Goal: Navigation & Orientation: Find specific page/section

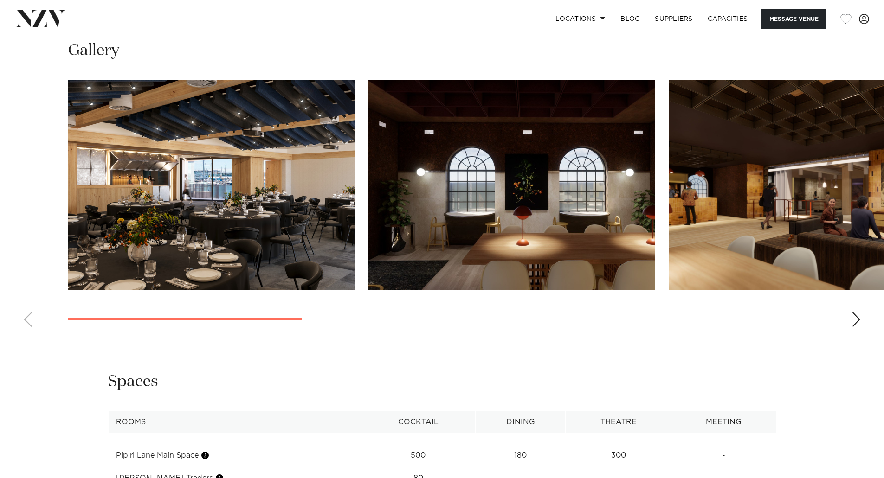
scroll to position [960, 0]
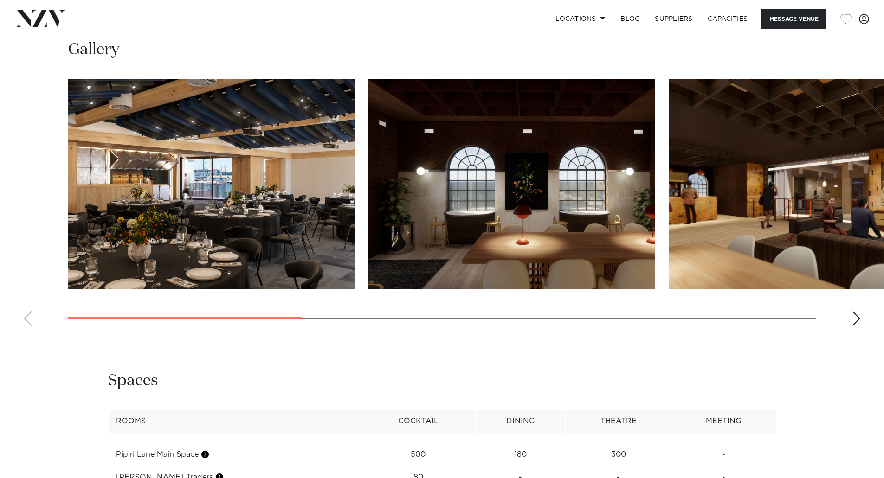
click at [526, 217] on img "2 / 8" at bounding box center [511, 184] width 286 height 210
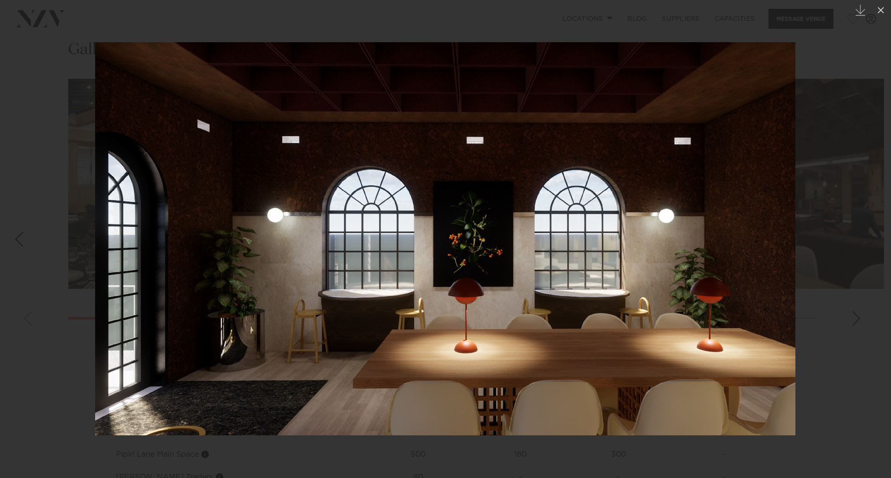
click at [834, 240] on div at bounding box center [445, 239] width 891 height 478
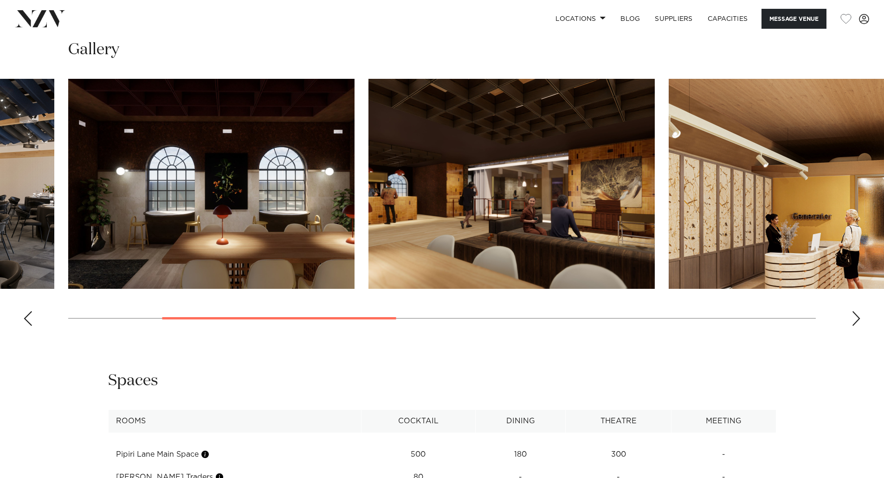
click at [856, 316] on div "Next slide" at bounding box center [855, 318] width 9 height 15
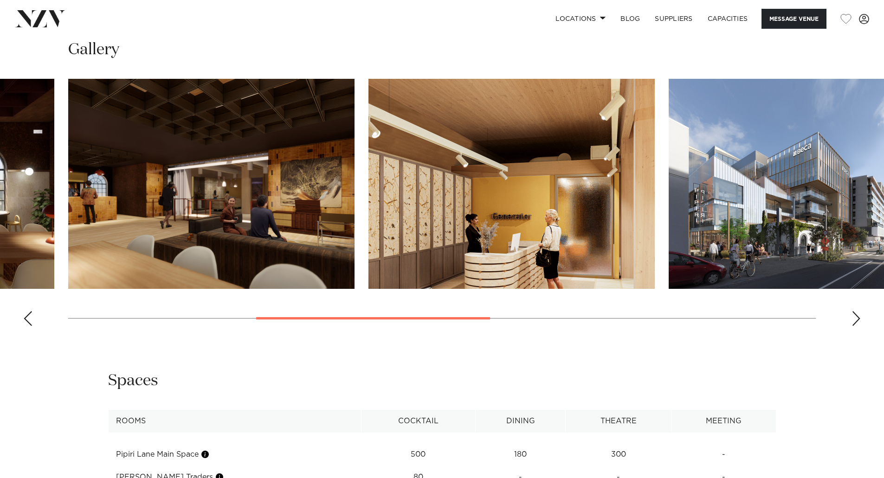
click at [856, 316] on div "Next slide" at bounding box center [855, 318] width 9 height 15
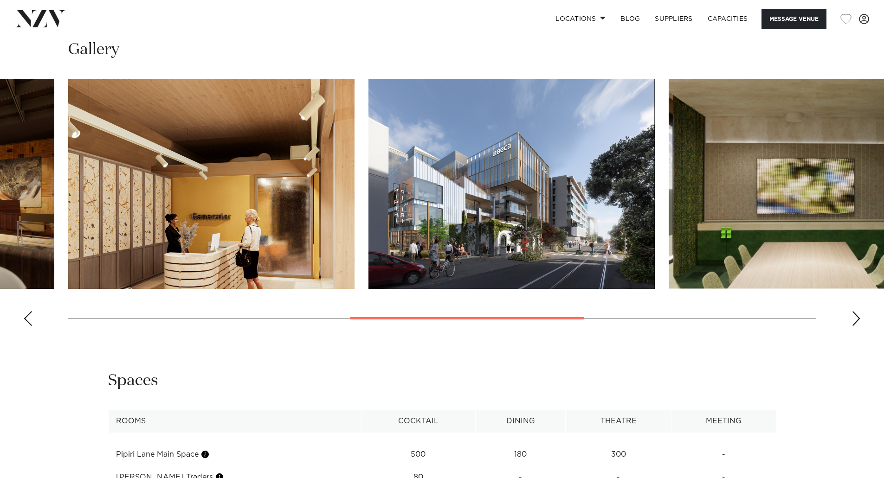
click at [856, 316] on div "Next slide" at bounding box center [855, 318] width 9 height 15
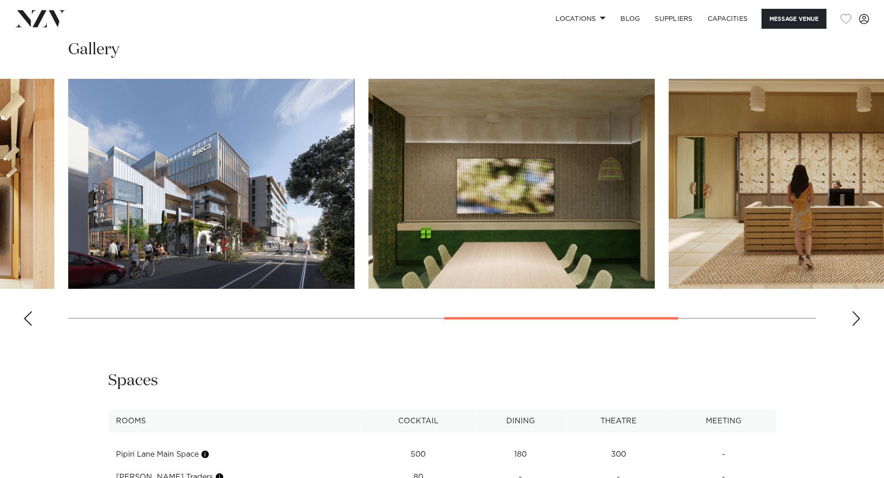
click at [856, 316] on div "Next slide" at bounding box center [855, 318] width 9 height 15
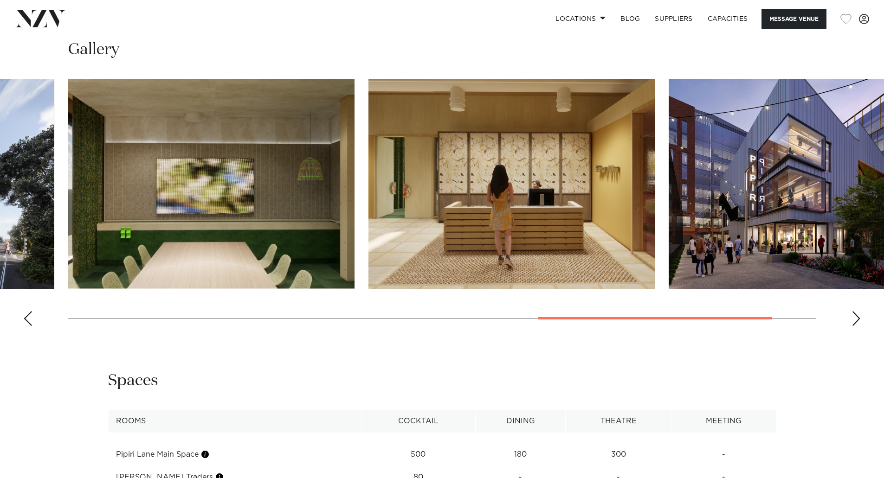
click at [856, 316] on div "Next slide" at bounding box center [855, 318] width 9 height 15
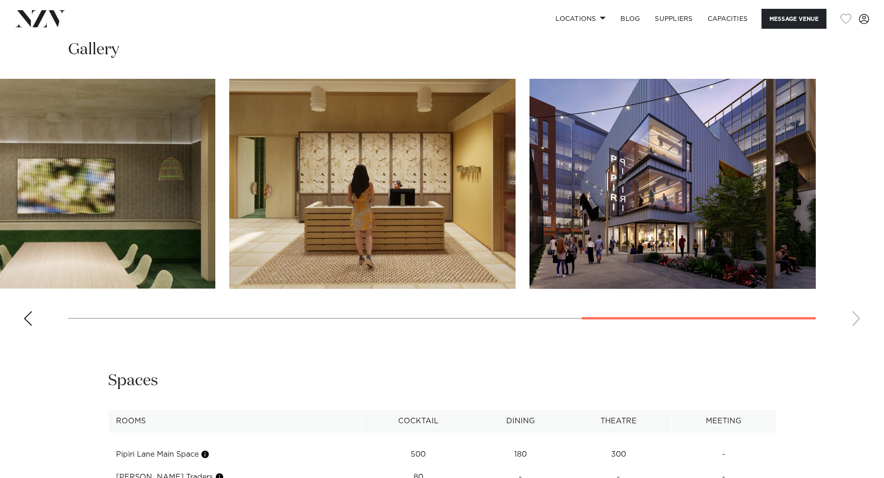
click at [856, 316] on swiper-container at bounding box center [442, 206] width 884 height 255
click at [29, 313] on div "Previous slide" at bounding box center [27, 318] width 9 height 15
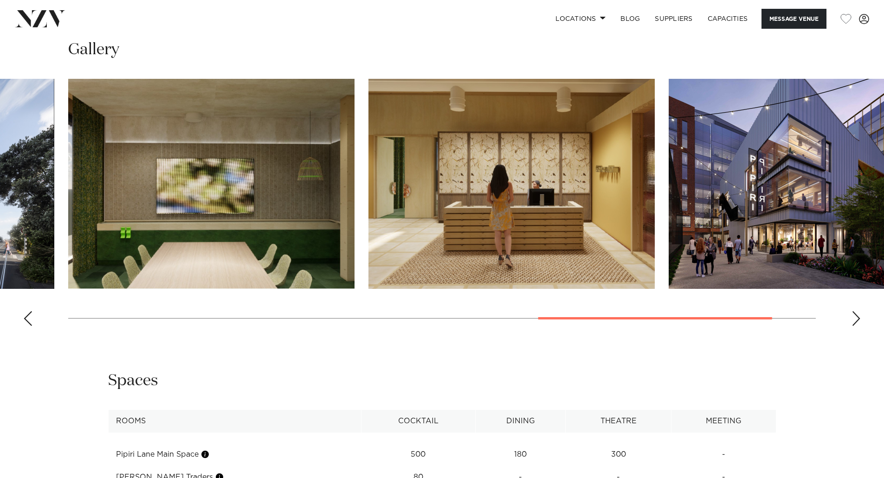
click at [29, 313] on div "Previous slide" at bounding box center [27, 318] width 9 height 15
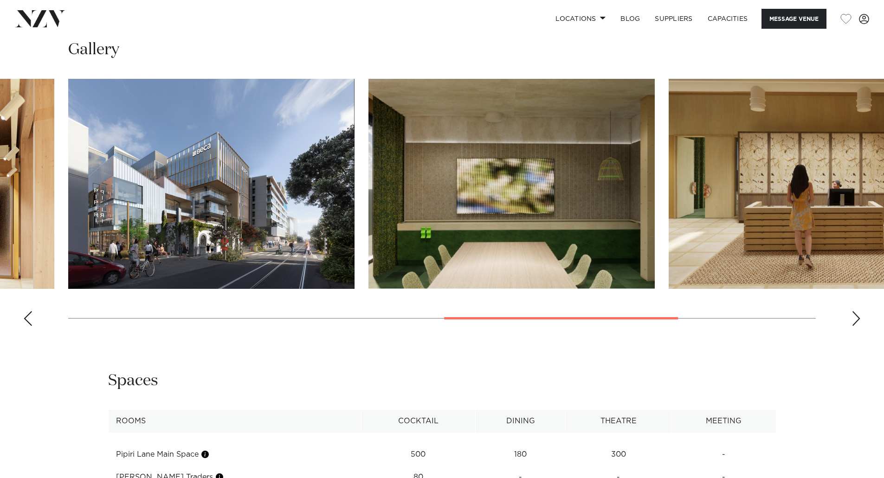
click at [29, 313] on div "Previous slide" at bounding box center [27, 318] width 9 height 15
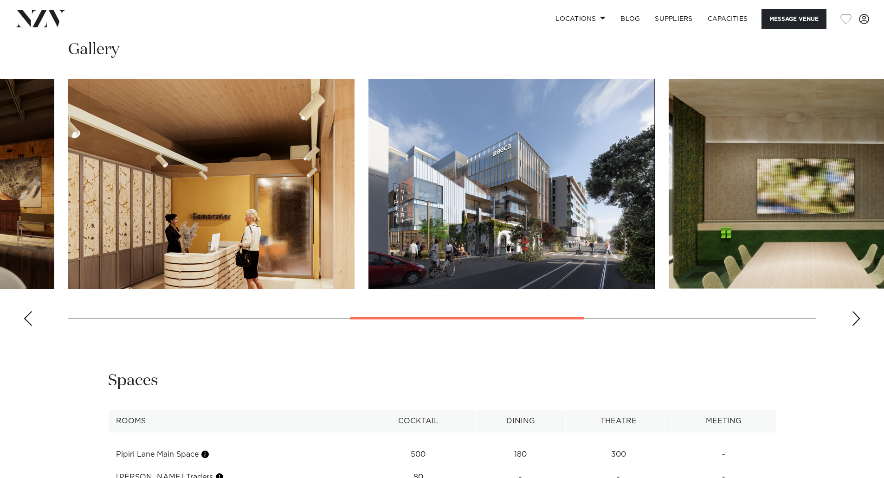
click at [29, 313] on div "Previous slide" at bounding box center [27, 318] width 9 height 15
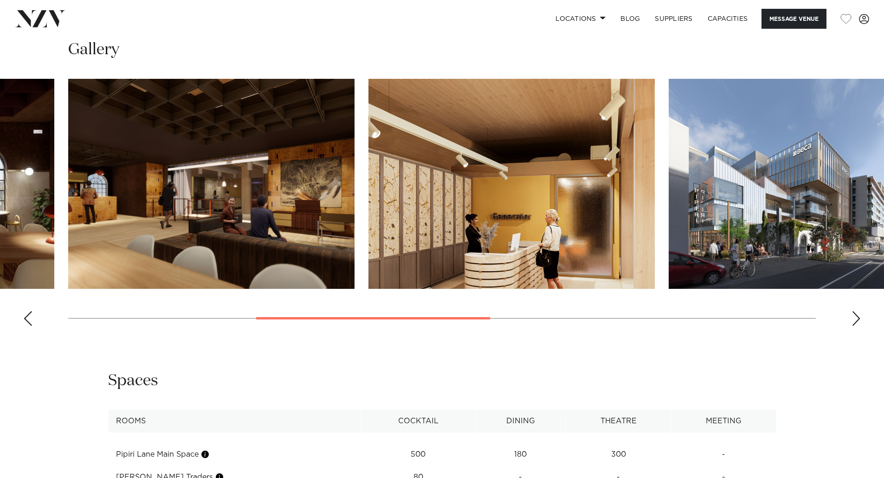
click at [29, 313] on div "Previous slide" at bounding box center [27, 318] width 9 height 15
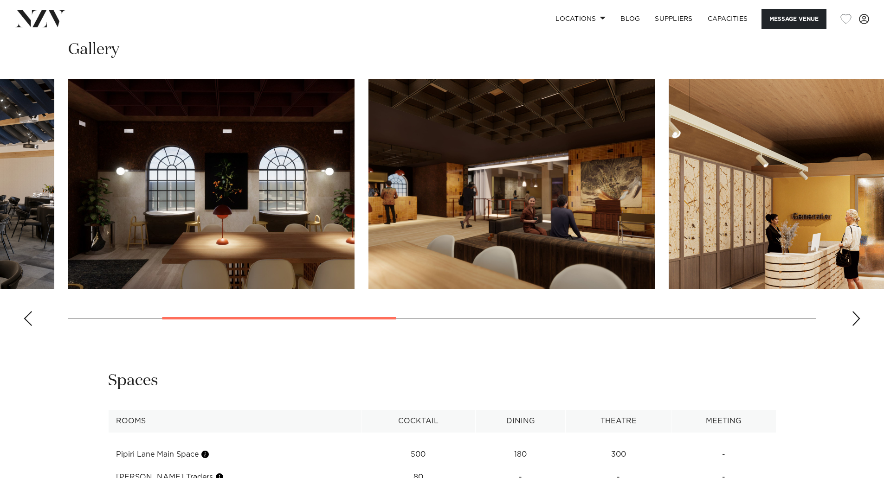
click at [29, 313] on div "Previous slide" at bounding box center [27, 318] width 9 height 15
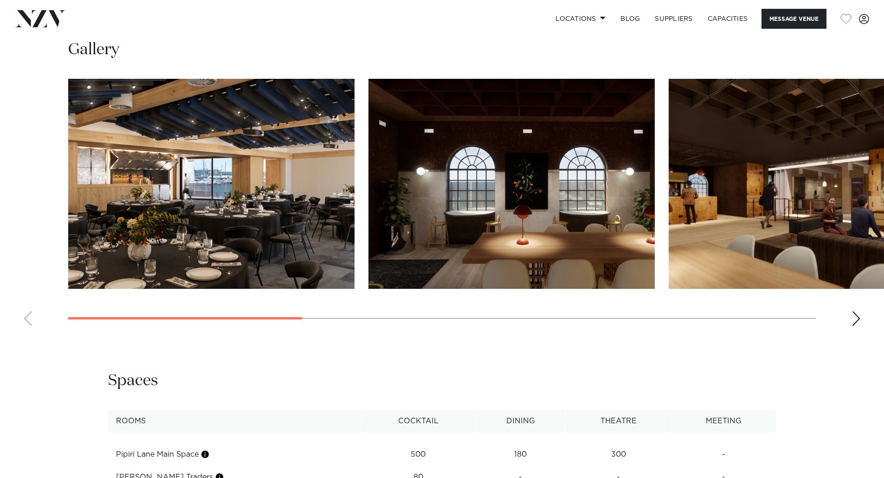
click at [176, 209] on img "1 / 8" at bounding box center [211, 184] width 286 height 210
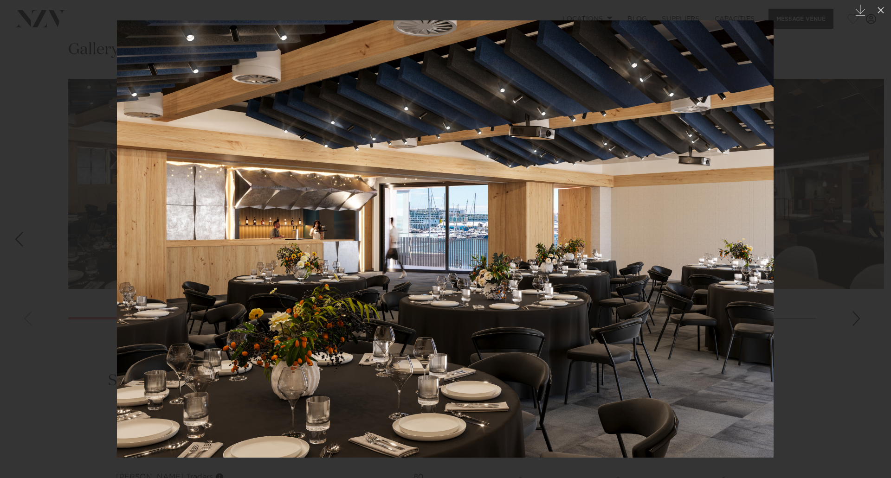
click at [62, 114] on div at bounding box center [445, 239] width 891 height 478
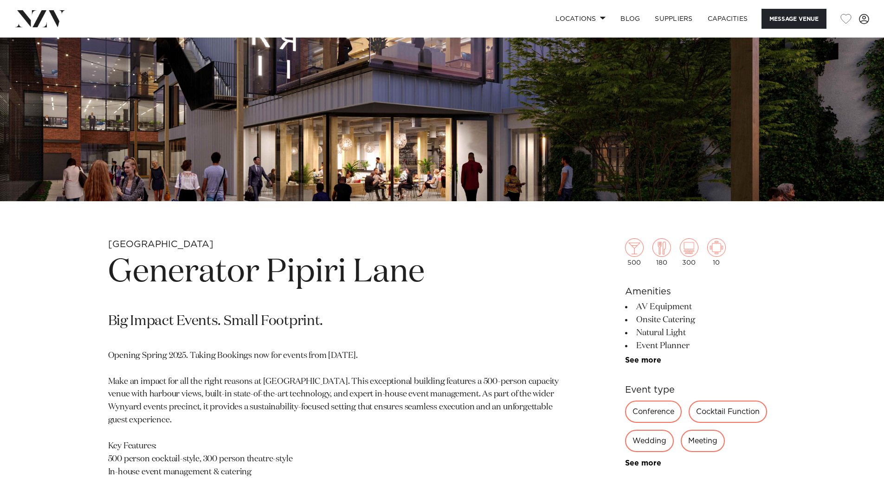
scroll to position [248, 0]
